Goal: Task Accomplishment & Management: Use online tool/utility

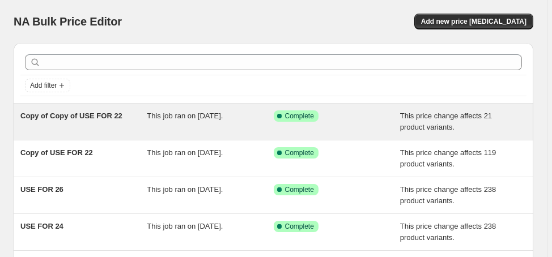
click at [108, 122] on div "Copy of Copy of USE FOR 22" at bounding box center [83, 122] width 126 height 23
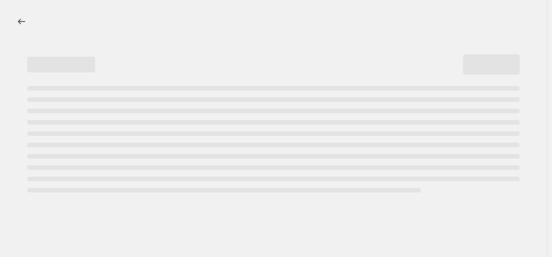
select select "margin"
select select "no_change"
select select "product_status"
select select "draft"
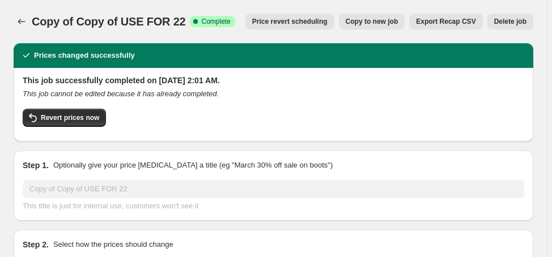
click at [518, 24] on span "Delete job" at bounding box center [510, 21] width 32 height 9
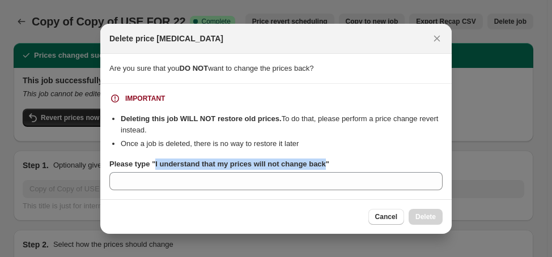
drag, startPoint x: 153, startPoint y: 166, endPoint x: 322, endPoint y: 169, distance: 169.0
click at [322, 169] on label "Please type "I understand that my prices will not change back"" at bounding box center [219, 164] width 220 height 11
copy b "I understand that my prices will not change back"
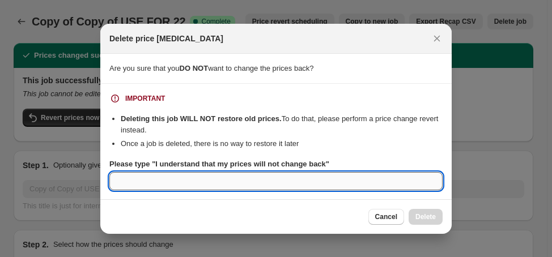
paste input "I understand that my prices will not change back"
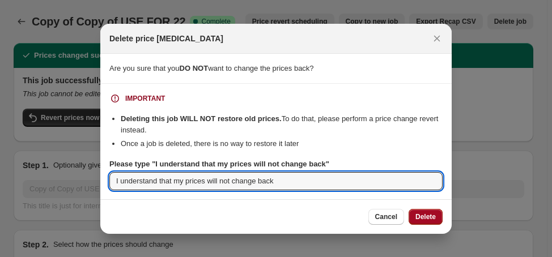
type input "I understand that my prices will not change back"
click at [418, 215] on span "Delete" at bounding box center [426, 217] width 20 height 9
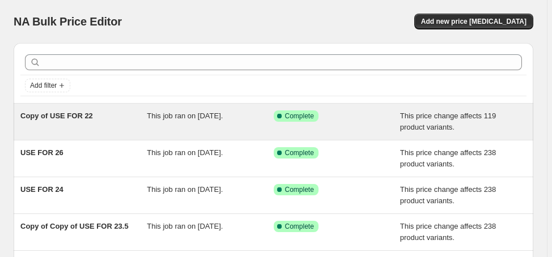
click at [55, 117] on span "Copy of USE FOR 22" at bounding box center [56, 116] width 73 height 9
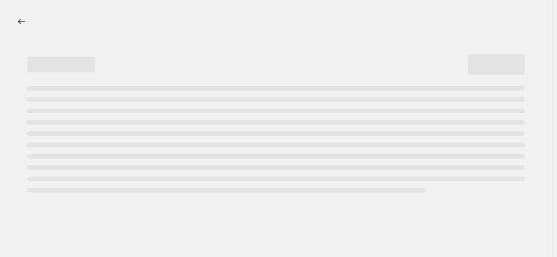
select select "margin"
select select "no_change"
select select "product_status"
select select "draft"
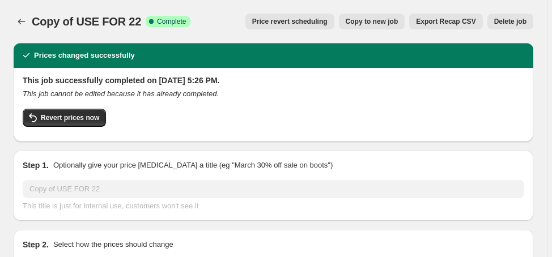
click at [510, 16] on button "Delete job" at bounding box center [511, 22] width 46 height 16
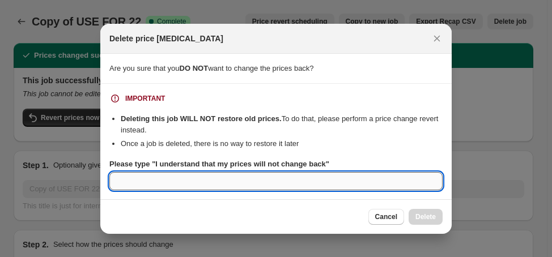
paste input "I understand that my prices will not change back"
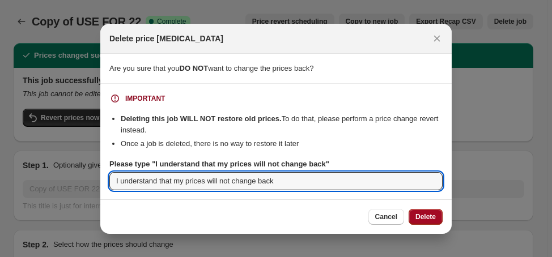
type input "I understand that my prices will not change back"
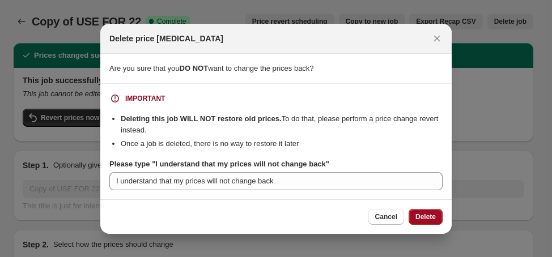
click at [424, 219] on span "Delete" at bounding box center [426, 217] width 20 height 9
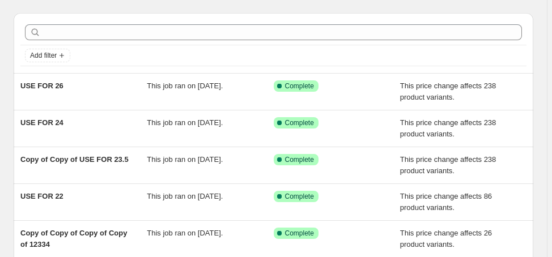
scroll to position [45, 0]
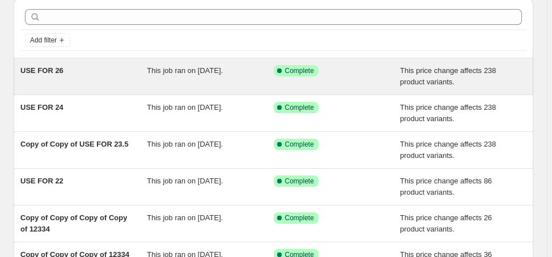
click at [48, 71] on span "USE FOR 26" at bounding box center [41, 70] width 43 height 9
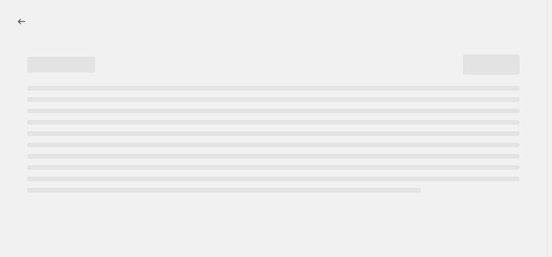
select select "margin"
select select "no_change"
select select "collection"
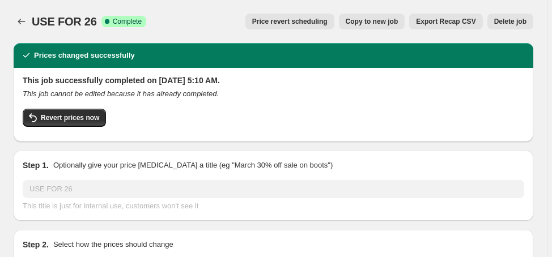
click at [506, 24] on span "Delete job" at bounding box center [510, 21] width 32 height 9
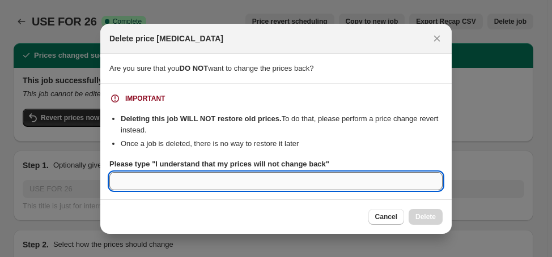
paste input "I understand that my prices will not change back"
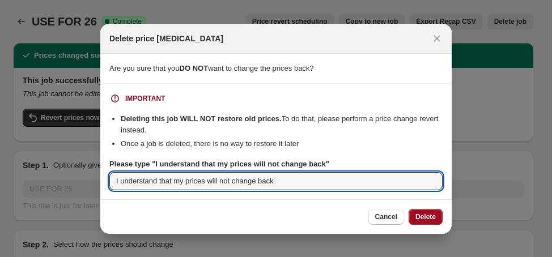
type input "I understand that my prices will not change back"
click at [432, 219] on span "Delete" at bounding box center [426, 217] width 20 height 9
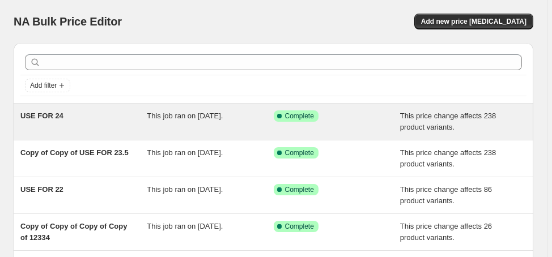
click at [49, 113] on span "USE FOR 24" at bounding box center [41, 116] width 43 height 9
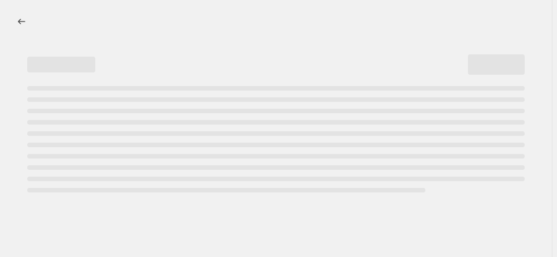
select select "margin"
select select "no_change"
select select "collection"
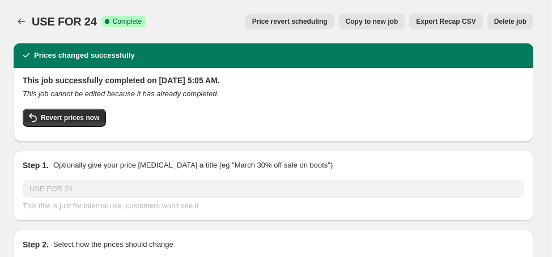
click at [508, 23] on span "Delete job" at bounding box center [510, 21] width 32 height 9
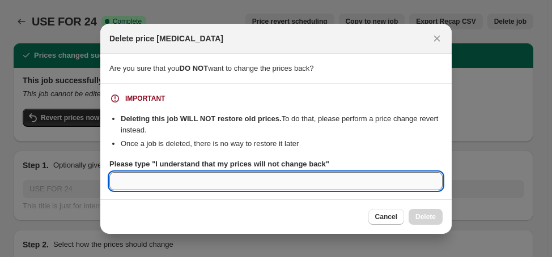
paste input "I understand that my prices will not change back"
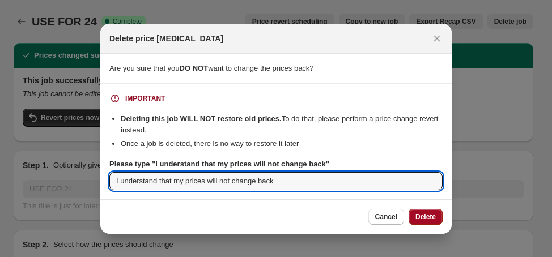
type input "I understand that my prices will not change back"
click at [422, 214] on span "Delete" at bounding box center [426, 217] width 20 height 9
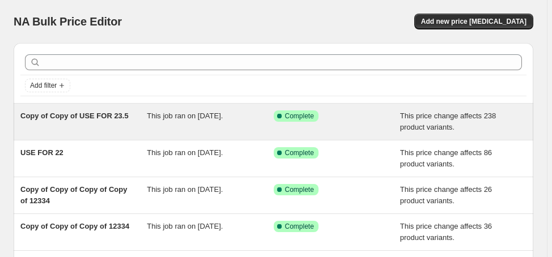
click at [72, 120] on span "Copy of Copy of USE FOR 23.5" at bounding box center [74, 116] width 108 height 9
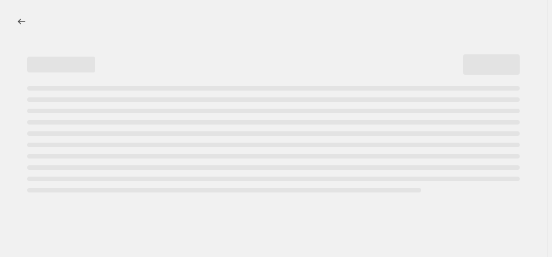
select select "margin"
select select "no_change"
select select "collection"
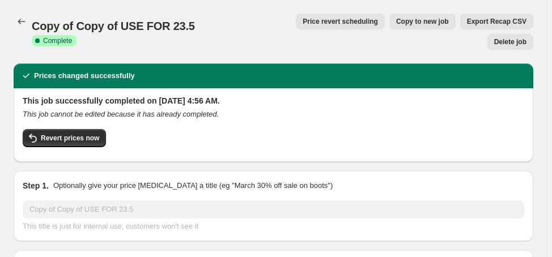
click at [503, 37] on span "Delete job" at bounding box center [510, 41] width 32 height 9
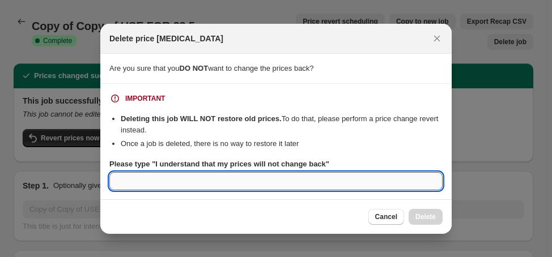
paste input "I understand that my prices will not change back"
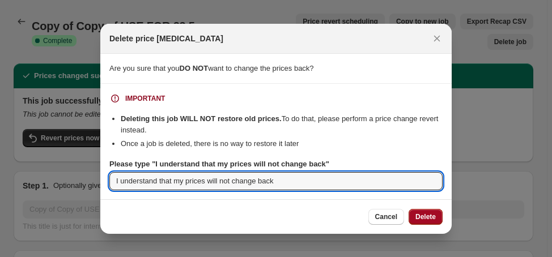
type input "I understand that my prices will not change back"
click at [426, 219] on span "Delete" at bounding box center [426, 217] width 20 height 9
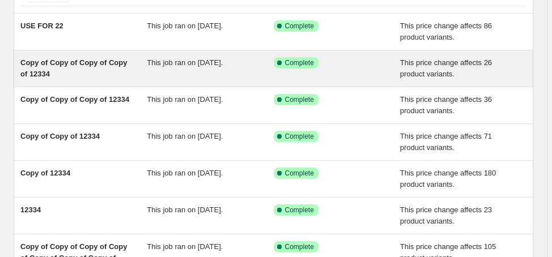
scroll to position [91, 0]
click at [43, 70] on span "Copy of Copy of Copy of Copy of 12334" at bounding box center [73, 68] width 107 height 20
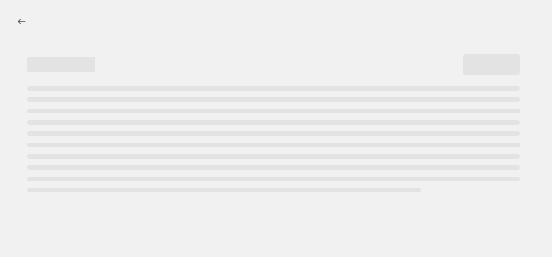
select select "margin"
select select "no_change"
select select "product_status"
select select "draft"
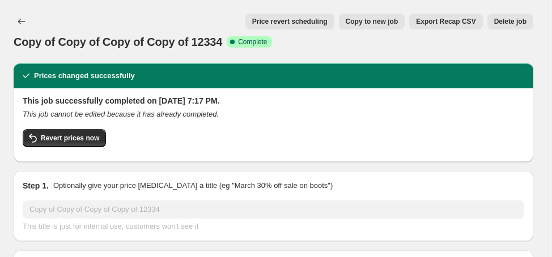
click at [510, 27] on button "Delete job" at bounding box center [511, 22] width 46 height 16
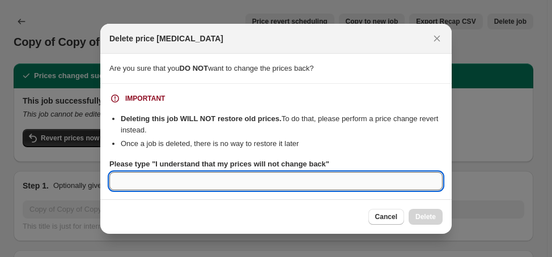
paste input "I understand that my prices will not change back"
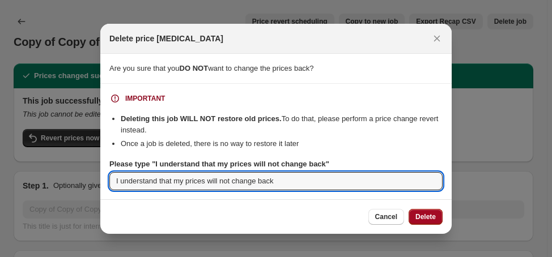
type input "I understand that my prices will not change back"
click at [422, 219] on span "Delete" at bounding box center [426, 217] width 20 height 9
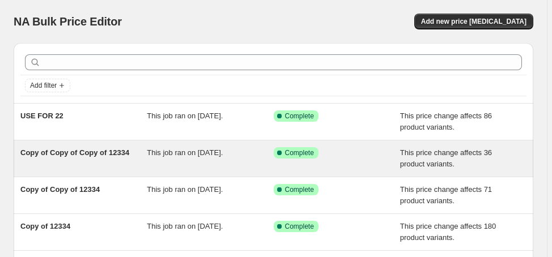
click at [98, 154] on span "Copy of Copy of Copy of 12334" at bounding box center [74, 153] width 109 height 9
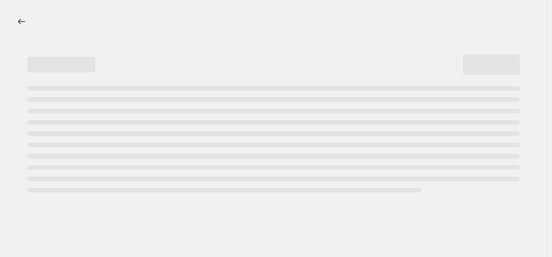
select select "margin"
select select "no_change"
select select "product_status"
select select "draft"
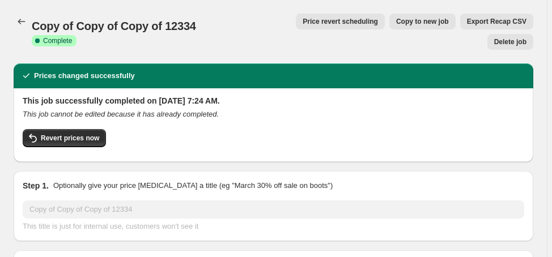
click at [523, 37] on span "Delete job" at bounding box center [510, 41] width 32 height 9
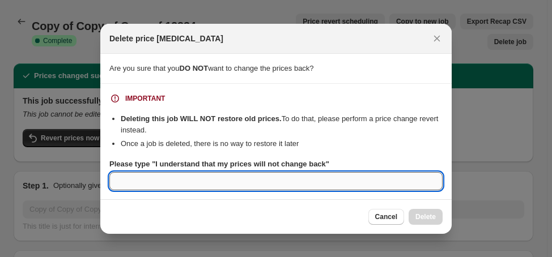
paste input "I understand that my prices will not change back"
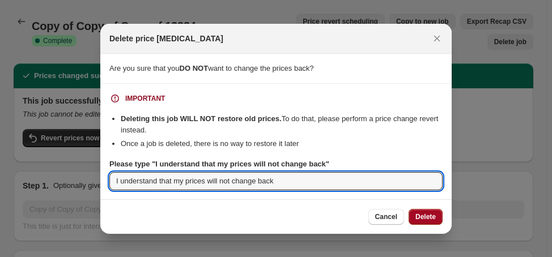
type input "I understand that my prices will not change back"
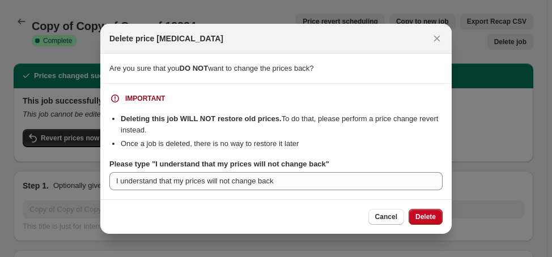
click at [419, 213] on span "Delete" at bounding box center [426, 217] width 20 height 9
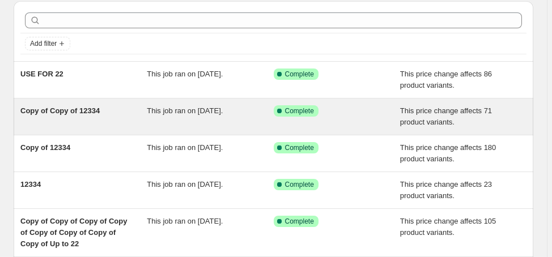
scroll to position [91, 0]
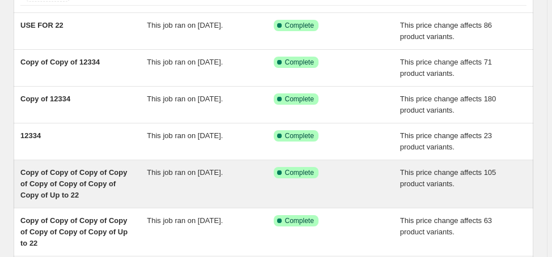
click at [70, 188] on div "Copy of Copy of Copy of Copy of Copy of Copy of Copy of Copy of Up to 22" at bounding box center [83, 184] width 126 height 34
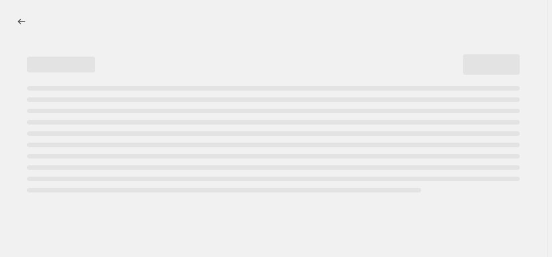
select select "margin"
select select "no_change"
select select "product_status"
select select "draft"
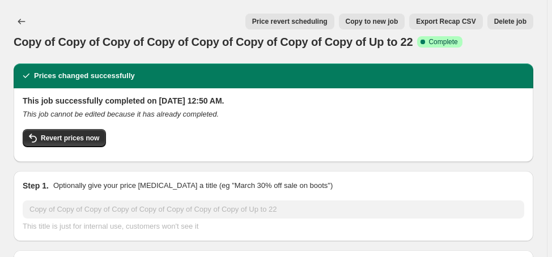
click at [523, 18] on span "Delete job" at bounding box center [510, 21] width 32 height 9
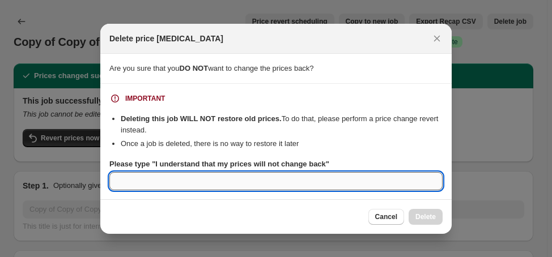
paste input "I understand that my prices will not change back"
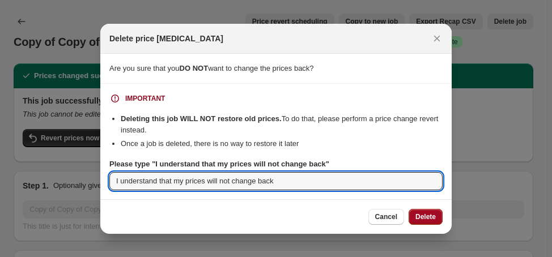
type input "I understand that my prices will not change back"
click at [430, 215] on span "Delete" at bounding box center [426, 217] width 20 height 9
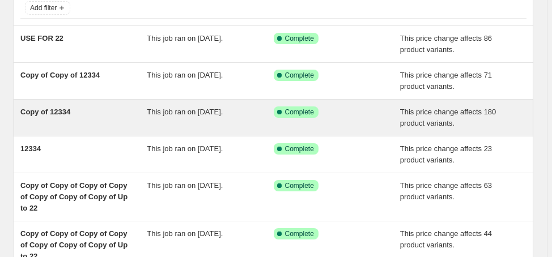
scroll to position [181, 0]
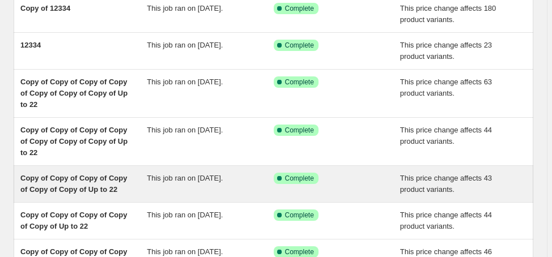
click at [113, 178] on span "Copy of Copy of Copy of Copy of Copy of Copy of Up to 22" at bounding box center [73, 184] width 107 height 20
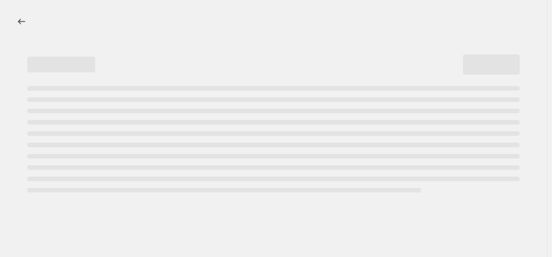
select select "margin"
select select "no_change"
select select "product_status"
select select "draft"
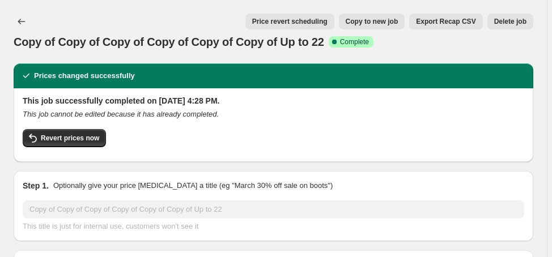
click at [524, 22] on span "Delete job" at bounding box center [510, 21] width 32 height 9
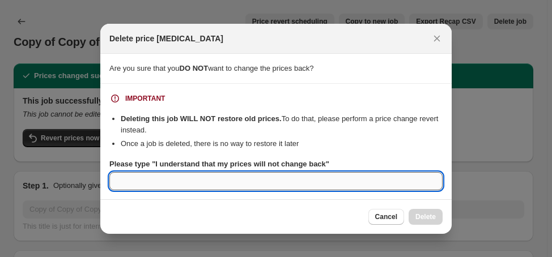
paste input "I understand that my prices will not change back"
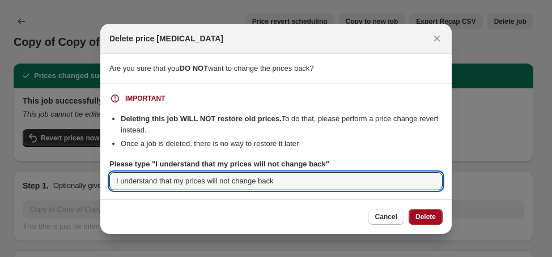
type input "I understand that my prices will not change back"
click at [419, 218] on span "Delete" at bounding box center [426, 217] width 20 height 9
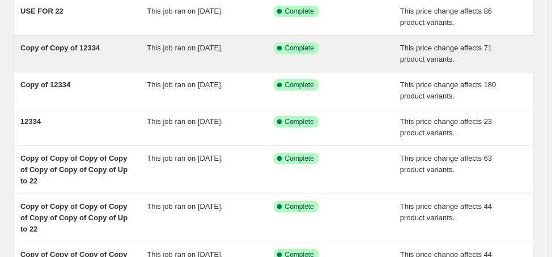
scroll to position [227, 0]
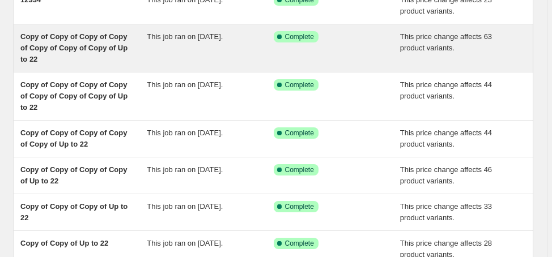
click at [76, 46] on span "Copy of Copy of Copy of Copy of Copy of Copy of Copy of Up to 22" at bounding box center [73, 47] width 107 height 31
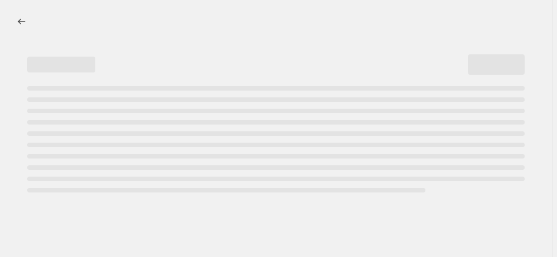
select select "margin"
select select "no_change"
select select "product_status"
select select "draft"
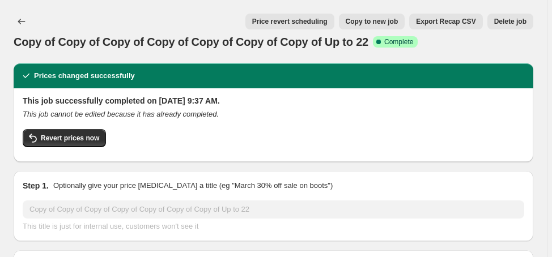
click at [517, 22] on span "Delete job" at bounding box center [510, 21] width 32 height 9
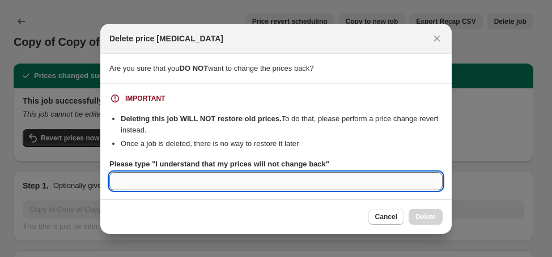
paste input "I understand that my prices will not change back"
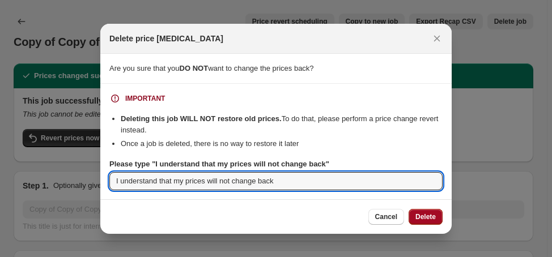
type input "I understand that my prices will not change back"
click at [433, 215] on span "Delete" at bounding box center [426, 217] width 20 height 9
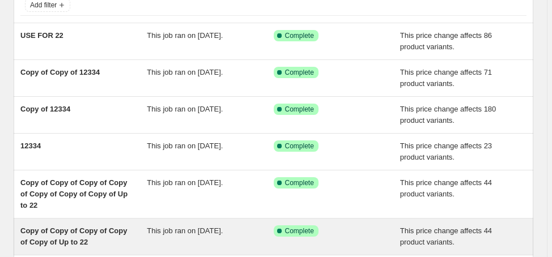
click at [75, 227] on span "Copy of Copy of Copy of Copy of Copy of Up to 22" at bounding box center [73, 237] width 107 height 20
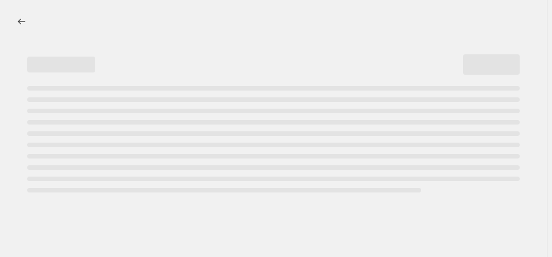
select select "margin"
select select "no_change"
select select "product_status"
select select "draft"
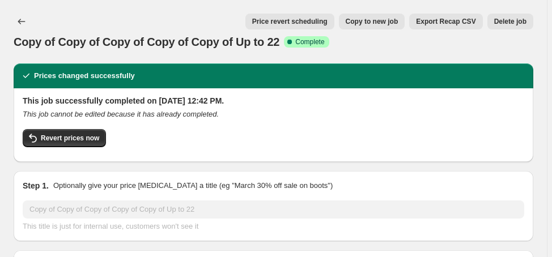
click at [505, 19] on span "Delete job" at bounding box center [510, 21] width 32 height 9
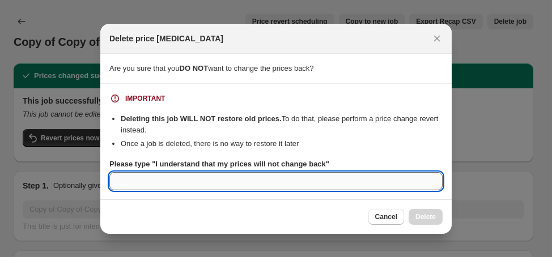
paste input "I understand that my prices will not change back"
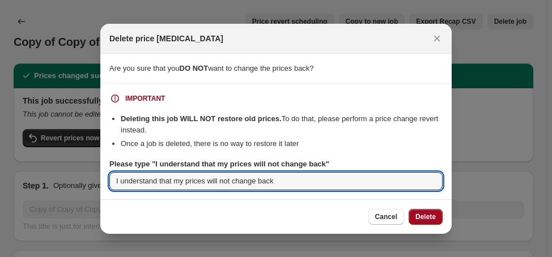
type input "I understand that my prices will not change back"
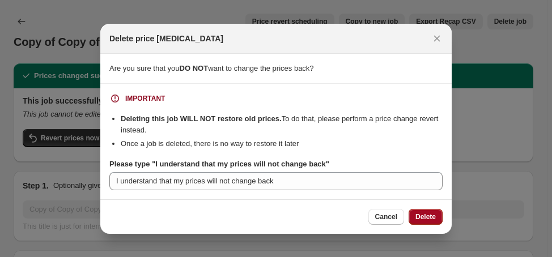
click at [421, 217] on span "Delete" at bounding box center [426, 217] width 20 height 9
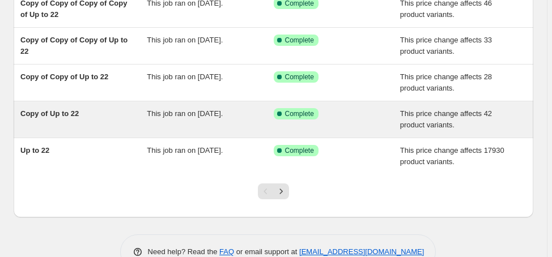
scroll to position [317, 0]
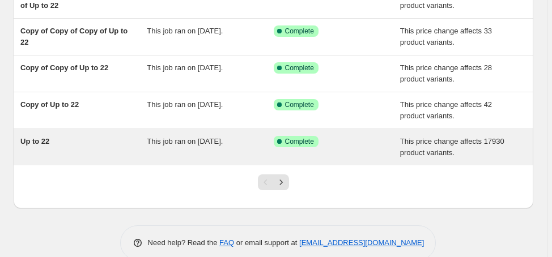
click at [42, 145] on div "Up to 22" at bounding box center [83, 147] width 126 height 23
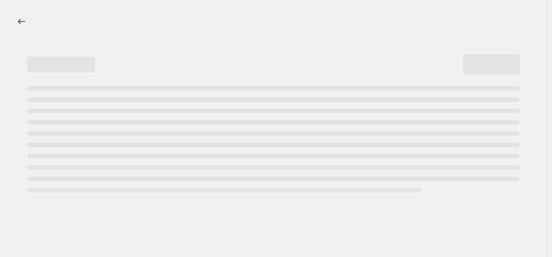
select select "margin"
select select "no_change"
select select "vendor"
select select "not_equal"
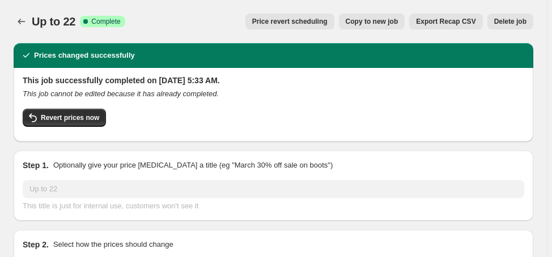
click at [512, 24] on span "Delete job" at bounding box center [510, 21] width 32 height 9
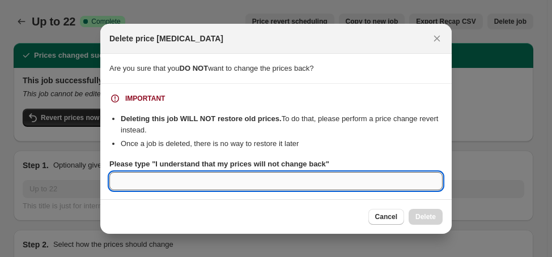
paste input "I understand that my prices will not change back"
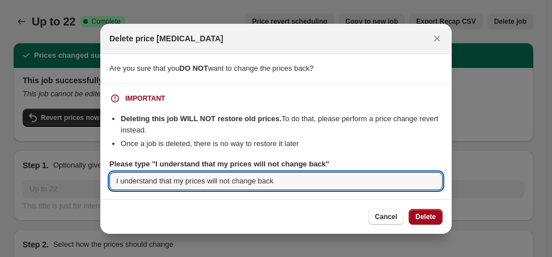
type input "I understand that my prices will not change back"
click at [416, 215] on span "Delete" at bounding box center [426, 217] width 20 height 9
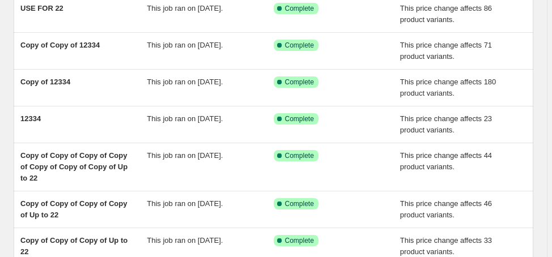
scroll to position [181, 0]
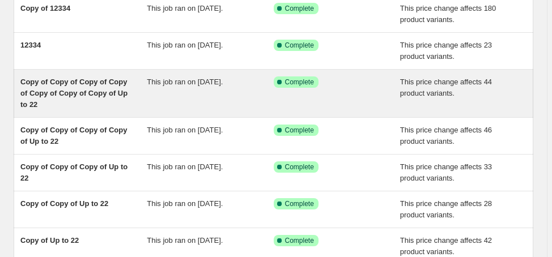
click at [77, 83] on span "Copy of Copy of Copy of Copy of Copy of Copy of Copy of Up to 22" at bounding box center [73, 93] width 107 height 31
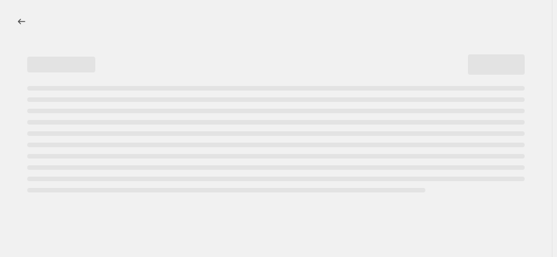
select select "margin"
select select "no_change"
select select "product_status"
select select "draft"
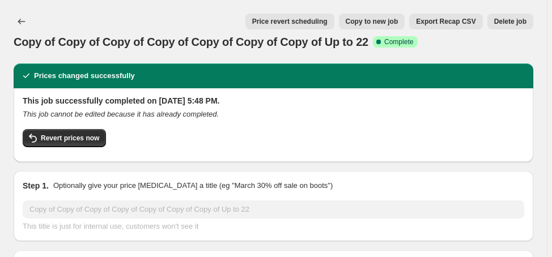
click at [515, 20] on span "Delete job" at bounding box center [510, 21] width 32 height 9
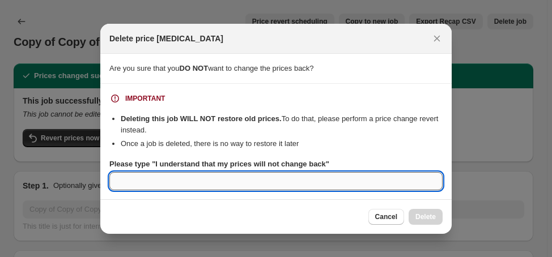
paste input "I understand that my prices will not change back"
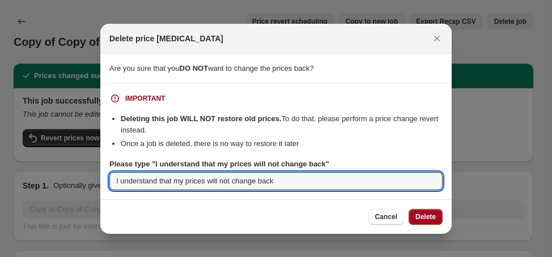
type input "I understand that my prices will not change back"
click at [429, 218] on span "Delete" at bounding box center [426, 217] width 20 height 9
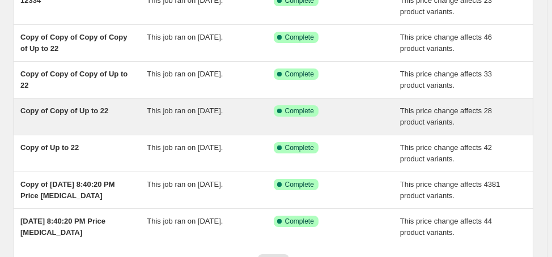
scroll to position [227, 0]
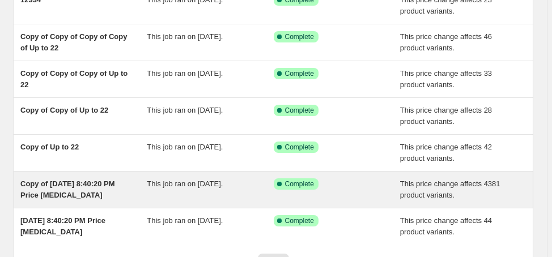
click at [82, 185] on span "Copy of [DATE] 8:40:20 PM Price [MEDICAL_DATA]" at bounding box center [67, 190] width 95 height 20
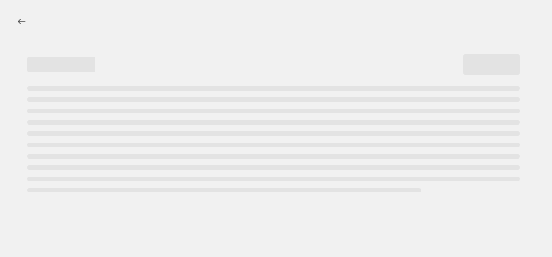
select select "margin"
select select "no_change"
select select "product_status"
select select "draft"
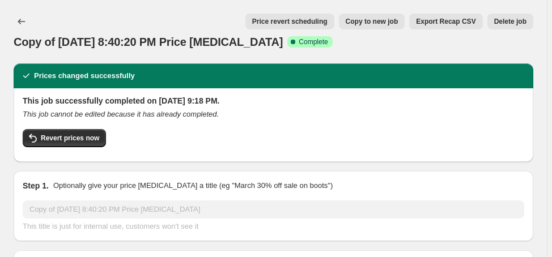
click at [519, 26] on span "Delete job" at bounding box center [510, 21] width 32 height 9
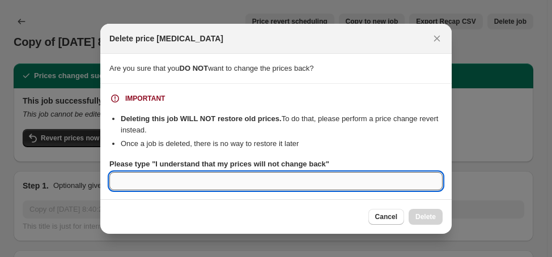
paste input "I understand that my prices will not change back"
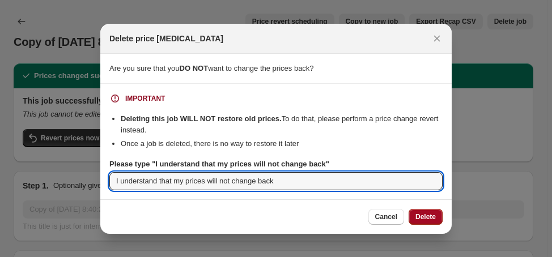
type input "I understand that my prices will not change back"
click at [433, 219] on span "Delete" at bounding box center [426, 217] width 20 height 9
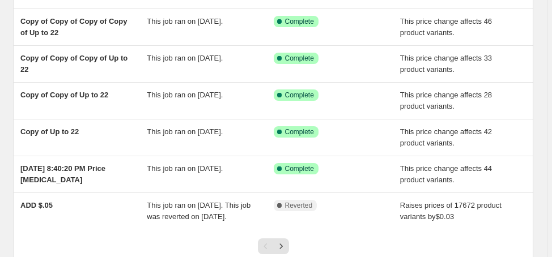
scroll to position [317, 0]
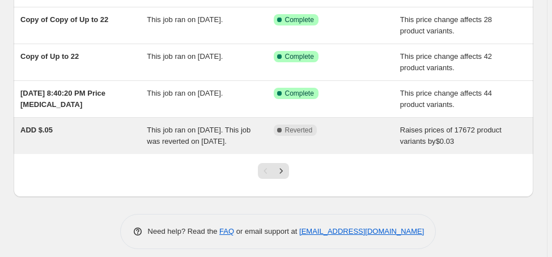
click at [46, 135] on div "ADD $.05" at bounding box center [83, 136] width 126 height 23
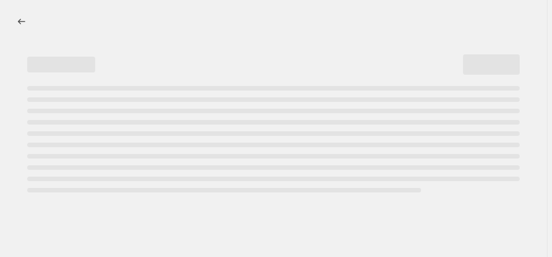
select select "by"
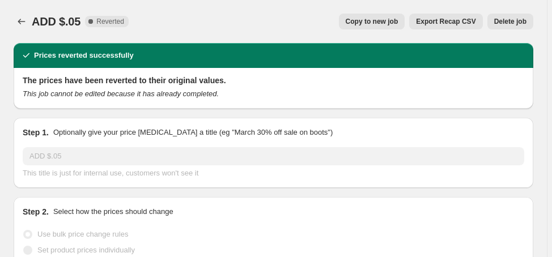
click at [524, 26] on button "Delete job" at bounding box center [511, 22] width 46 height 16
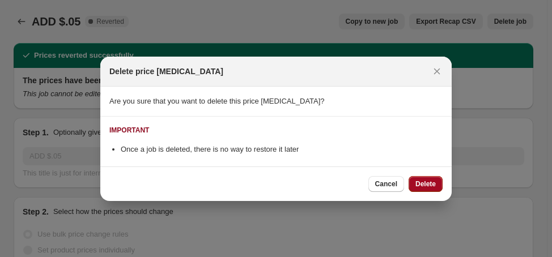
click at [427, 184] on span "Delete" at bounding box center [426, 184] width 20 height 9
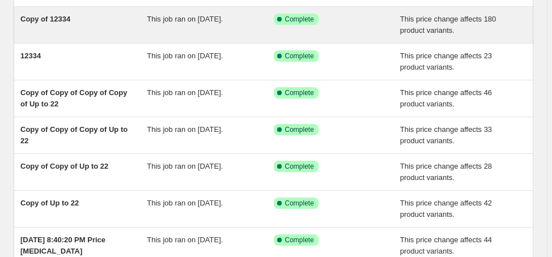
scroll to position [227, 0]
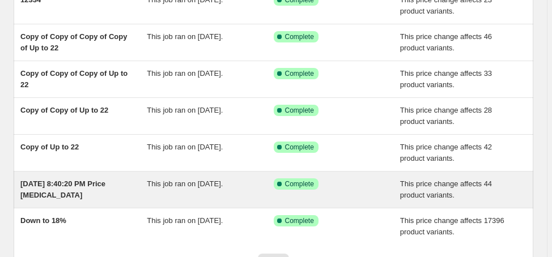
click at [96, 185] on span "[DATE] 8:40:20 PM Price [MEDICAL_DATA]" at bounding box center [62, 190] width 85 height 20
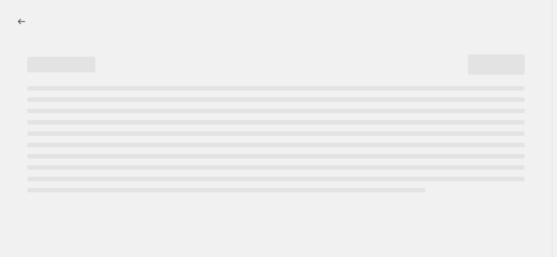
select select "margin"
select select "no_change"
select select "vendor"
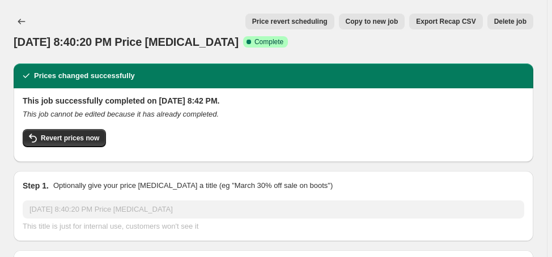
click at [527, 24] on span "Delete job" at bounding box center [510, 21] width 32 height 9
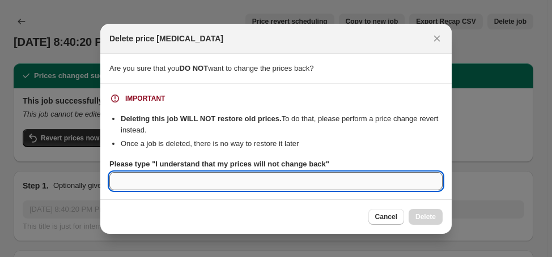
paste input "I understand that my prices will not change back"
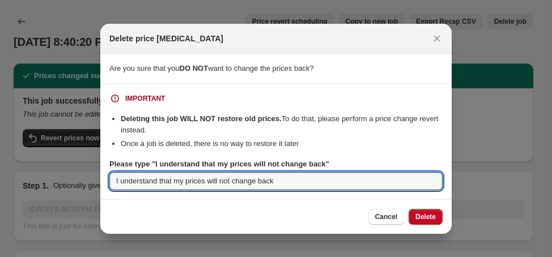
type input "I understand that my prices will not change back"
click at [427, 214] on span "Delete" at bounding box center [426, 217] width 20 height 9
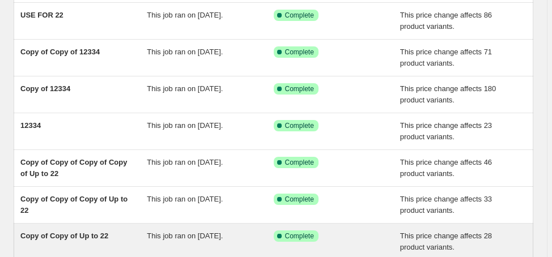
scroll to position [227, 0]
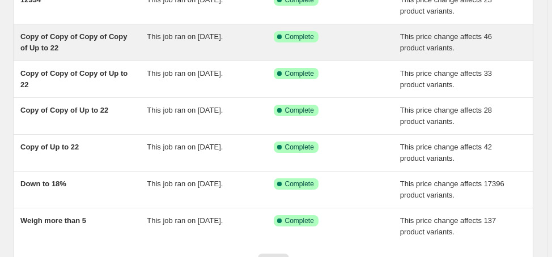
click at [67, 45] on div "Copy of Copy of Copy of Copy of Up to 22" at bounding box center [83, 42] width 126 height 23
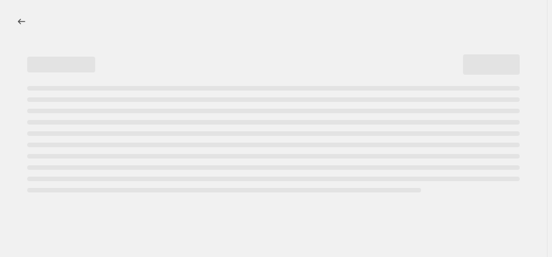
select select "margin"
select select "no_change"
select select "product_status"
select select "draft"
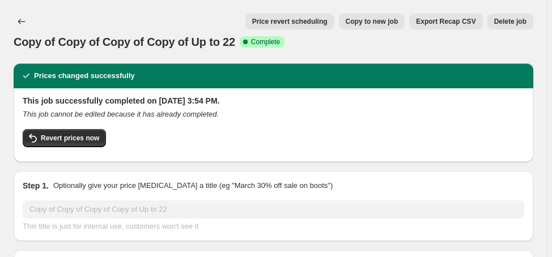
click at [527, 19] on span "Delete job" at bounding box center [510, 21] width 32 height 9
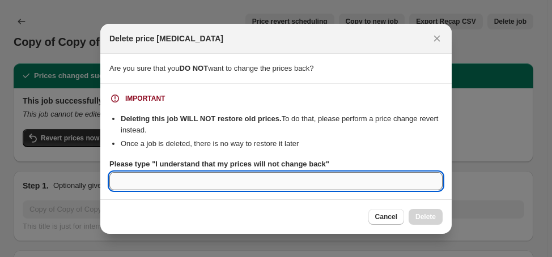
paste input "I understand that my prices will not change back"
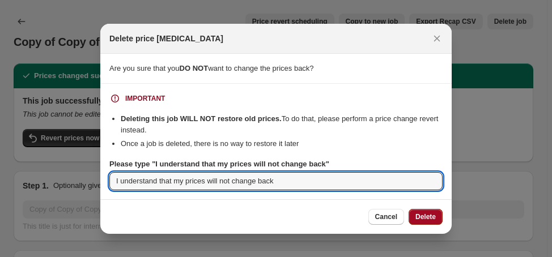
type input "I understand that my prices will not change back"
click at [425, 213] on span "Delete" at bounding box center [426, 217] width 20 height 9
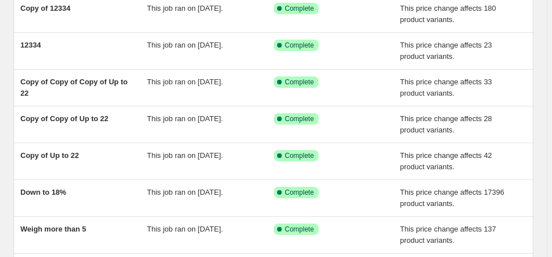
scroll to position [317, 0]
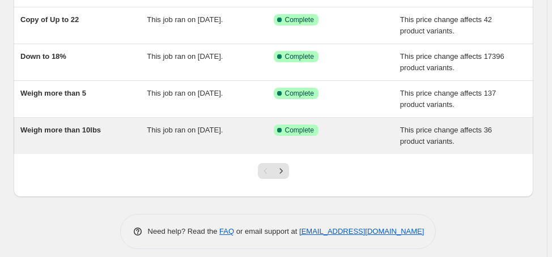
click at [91, 133] on div "Weigh more than 10lbs" at bounding box center [83, 136] width 126 height 23
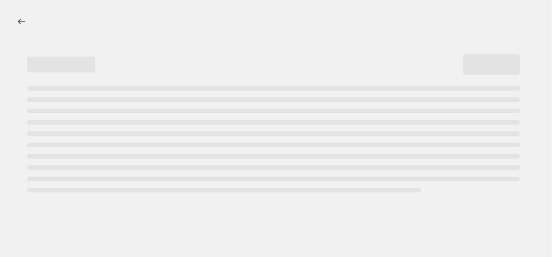
select select "margin"
select select "tag"
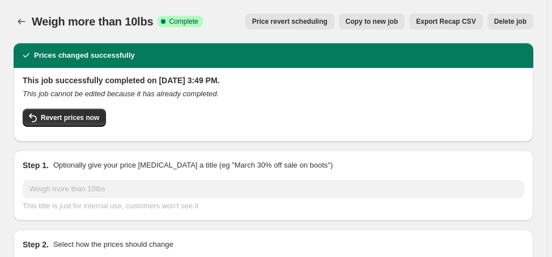
click at [511, 22] on span "Delete job" at bounding box center [510, 21] width 32 height 9
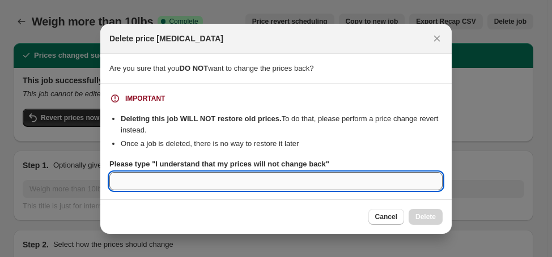
paste input "I understand that my prices will not change back"
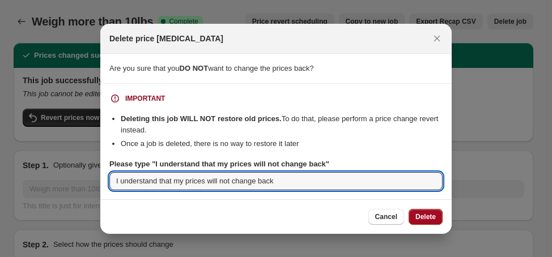
type input "I understand that my prices will not change back"
click at [430, 220] on span "Delete" at bounding box center [426, 217] width 20 height 9
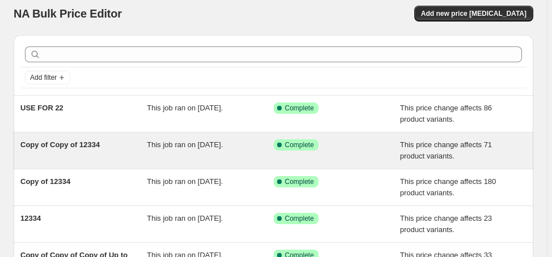
scroll to position [227, 0]
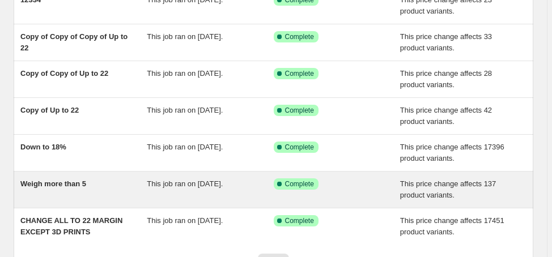
click at [66, 180] on span "Weigh more than 5" at bounding box center [53, 184] width 66 height 9
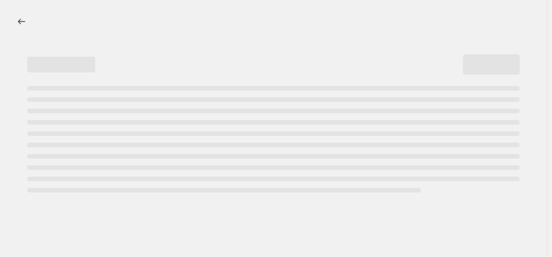
select select "margin"
select select "no_change"
select select "tag"
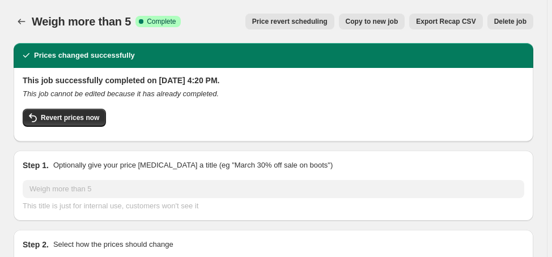
click at [521, 22] on span "Delete job" at bounding box center [510, 21] width 32 height 9
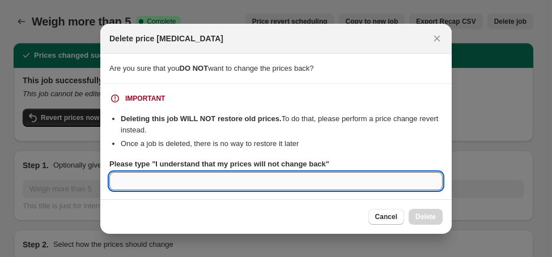
paste input "I understand that my prices will not change back"
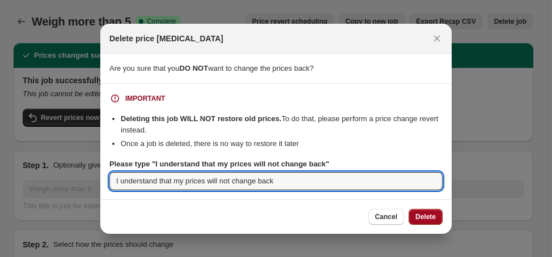
type input "I understand that my prices will not change back"
click at [420, 216] on span "Delete" at bounding box center [426, 217] width 20 height 9
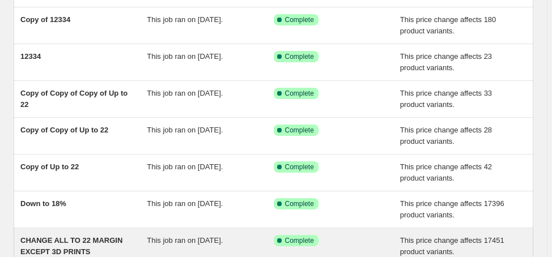
scroll to position [227, 0]
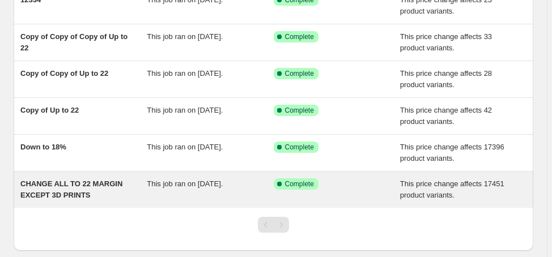
click at [71, 186] on span "CHANGE ALL TO 22 MARGIN EXCEPT 3D PRINTS" at bounding box center [71, 190] width 102 height 20
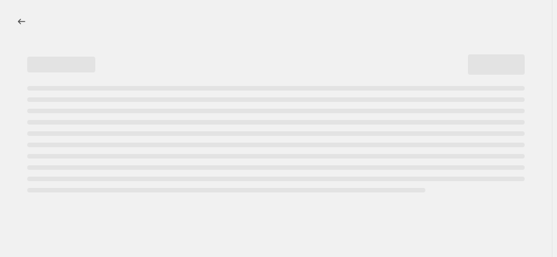
select select "margin"
select select "no_change"
select select "vendor"
select select "not_equal"
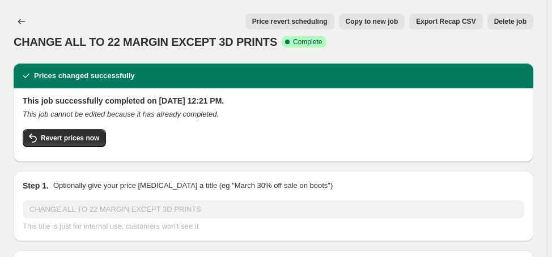
click at [519, 27] on button "Delete job" at bounding box center [511, 22] width 46 height 16
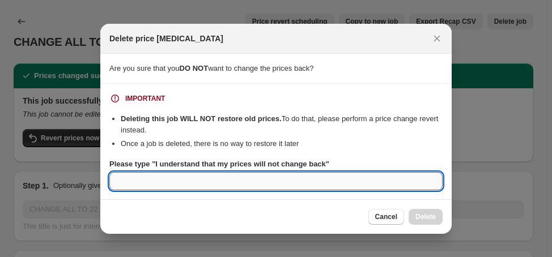
paste input "I understand that my prices will not change back"
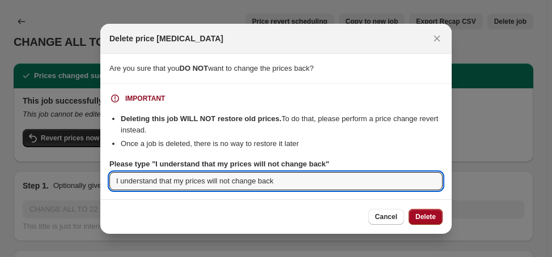
type input "I understand that my prices will not change back"
click at [432, 219] on span "Delete" at bounding box center [426, 217] width 20 height 9
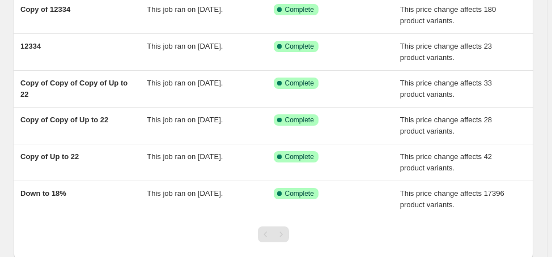
scroll to position [181, 0]
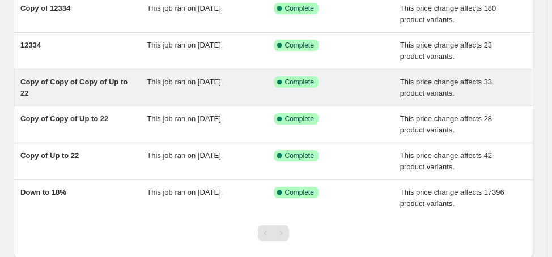
click at [103, 79] on span "Copy of Copy of Copy of Up to 22" at bounding box center [73, 88] width 107 height 20
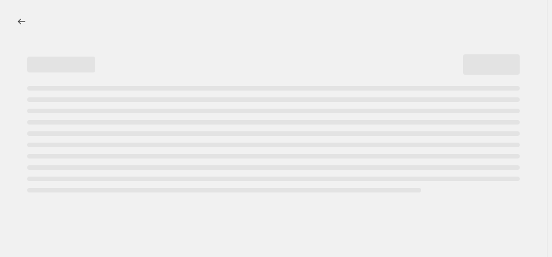
select select "margin"
select select "no_change"
select select "vendor"
select select "product_status"
select select "draft"
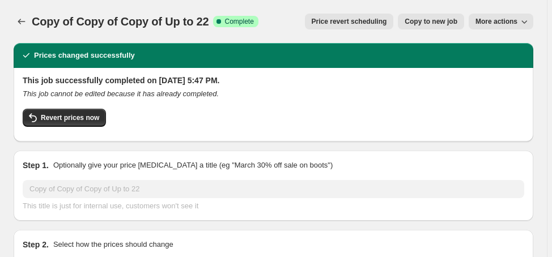
click at [530, 23] on icon "button" at bounding box center [524, 21] width 11 height 11
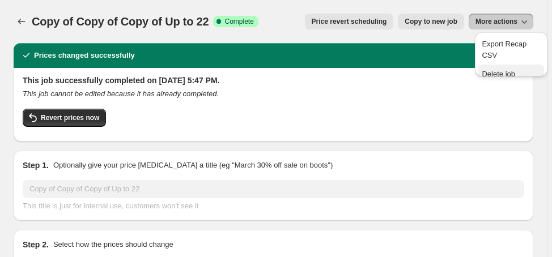
click at [507, 70] on span "Delete job" at bounding box center [498, 74] width 33 height 9
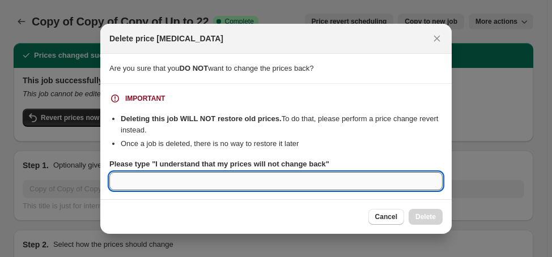
paste input "I understand that my prices will not change back"
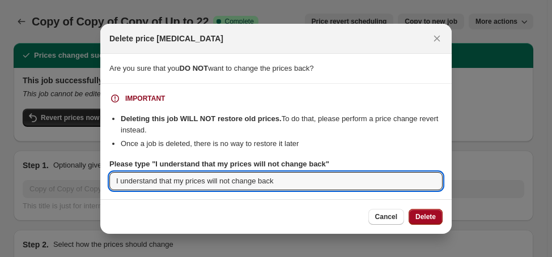
type input "I understand that my prices will not change back"
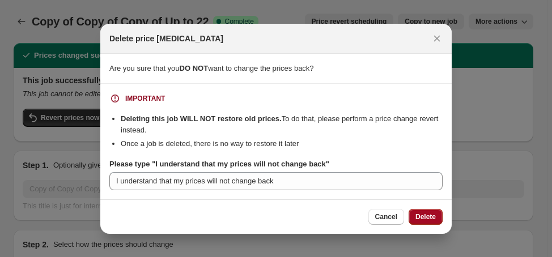
click at [429, 217] on span "Delete" at bounding box center [426, 217] width 20 height 9
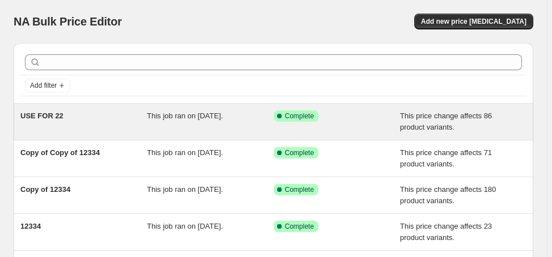
click at [53, 122] on div "USE FOR 22" at bounding box center [83, 122] width 126 height 23
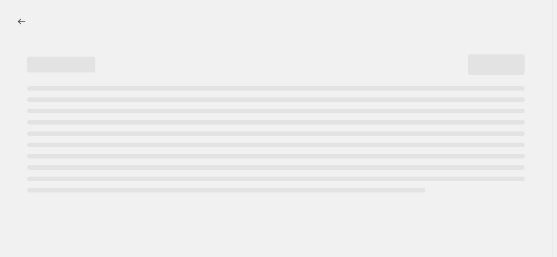
select select "margin"
select select "no_change"
select select "product_status"
select select "draft"
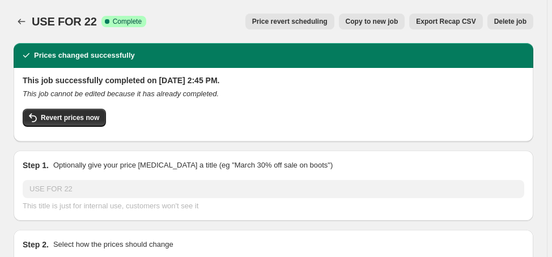
click at [380, 25] on span "Copy to new job" at bounding box center [372, 21] width 53 height 9
select select "margin"
select select "no_change"
select select "product_status"
select select "draft"
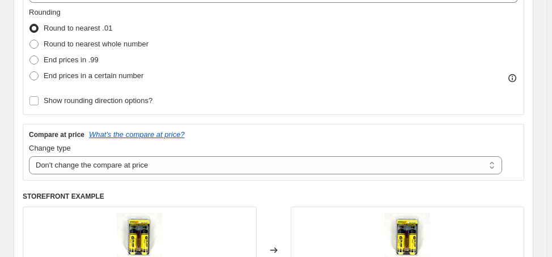
scroll to position [317, 0]
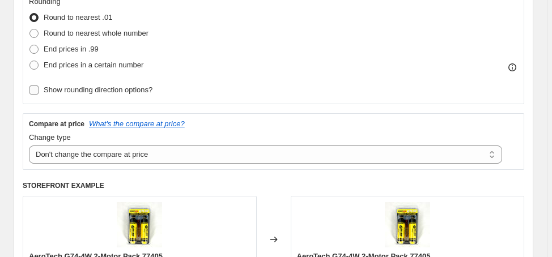
click at [119, 94] on span "Show rounding direction options?" at bounding box center [98, 90] width 109 height 9
click at [39, 94] on input "Show rounding direction options?" at bounding box center [33, 90] width 9 height 9
checkbox input "true"
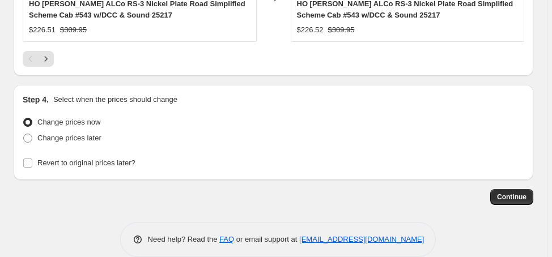
scroll to position [1410, 0]
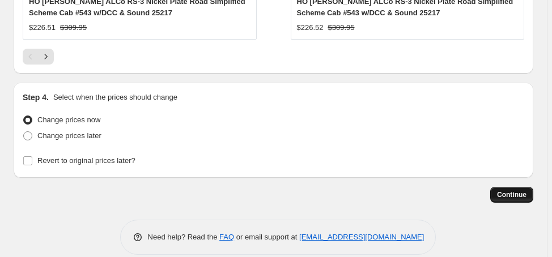
click at [527, 190] on span "Continue" at bounding box center [511, 194] width 29 height 9
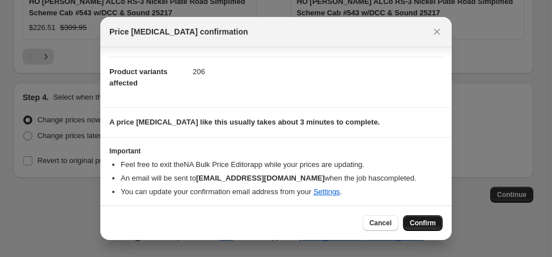
scroll to position [114, 0]
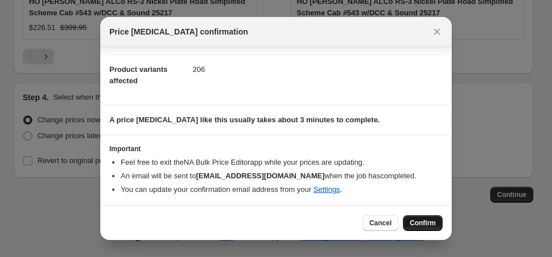
click at [427, 224] on span "Confirm" at bounding box center [423, 223] width 26 height 9
